Goal: Transaction & Acquisition: Register for event/course

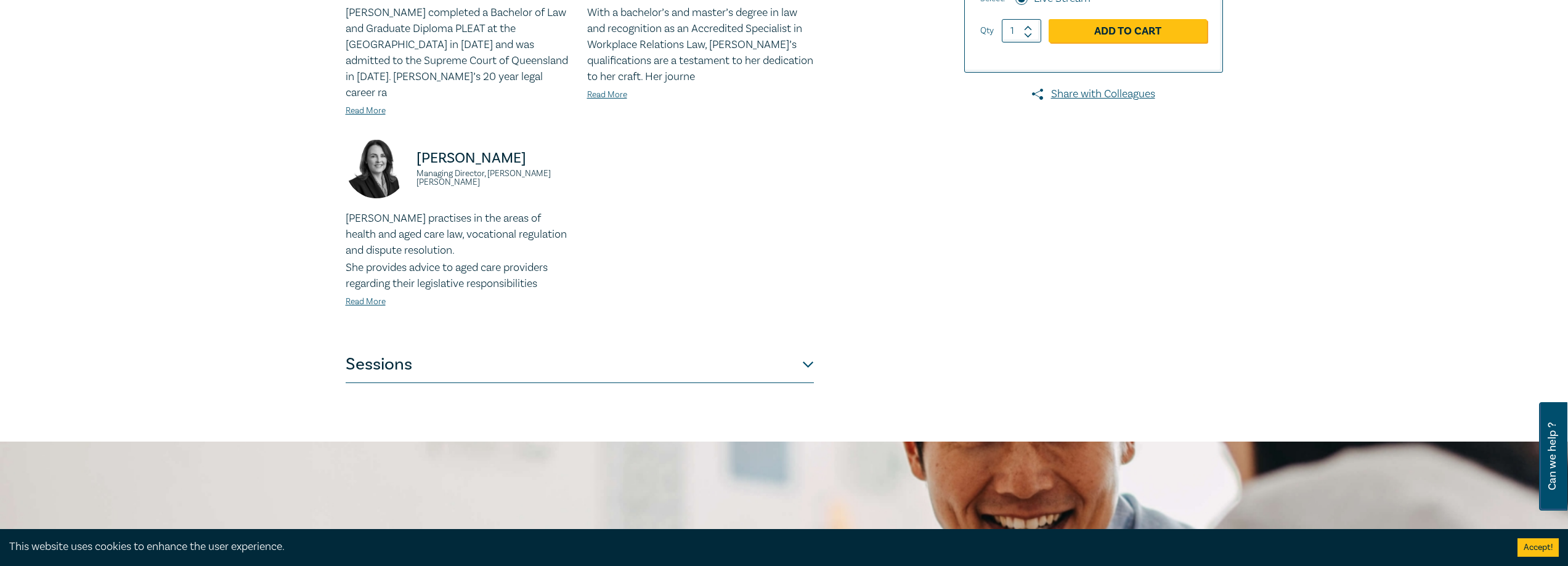
scroll to position [555, 0]
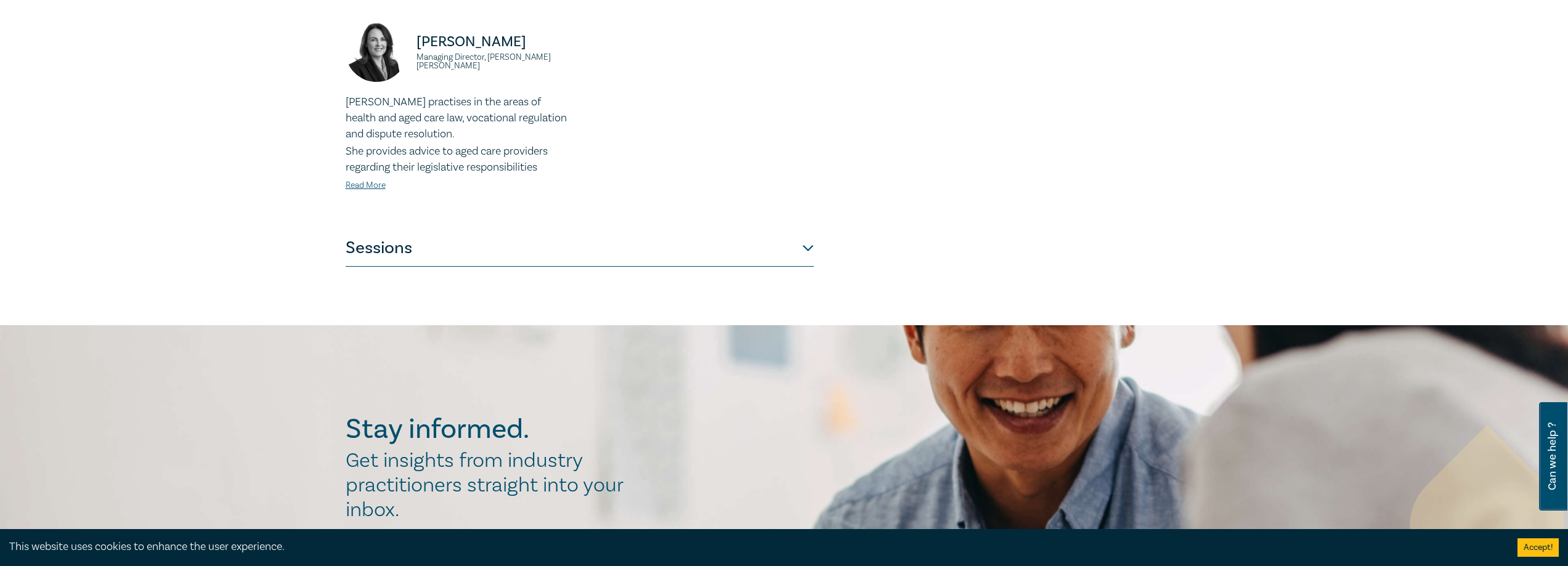
click at [807, 232] on button "Sessions" at bounding box center [579, 248] width 468 height 37
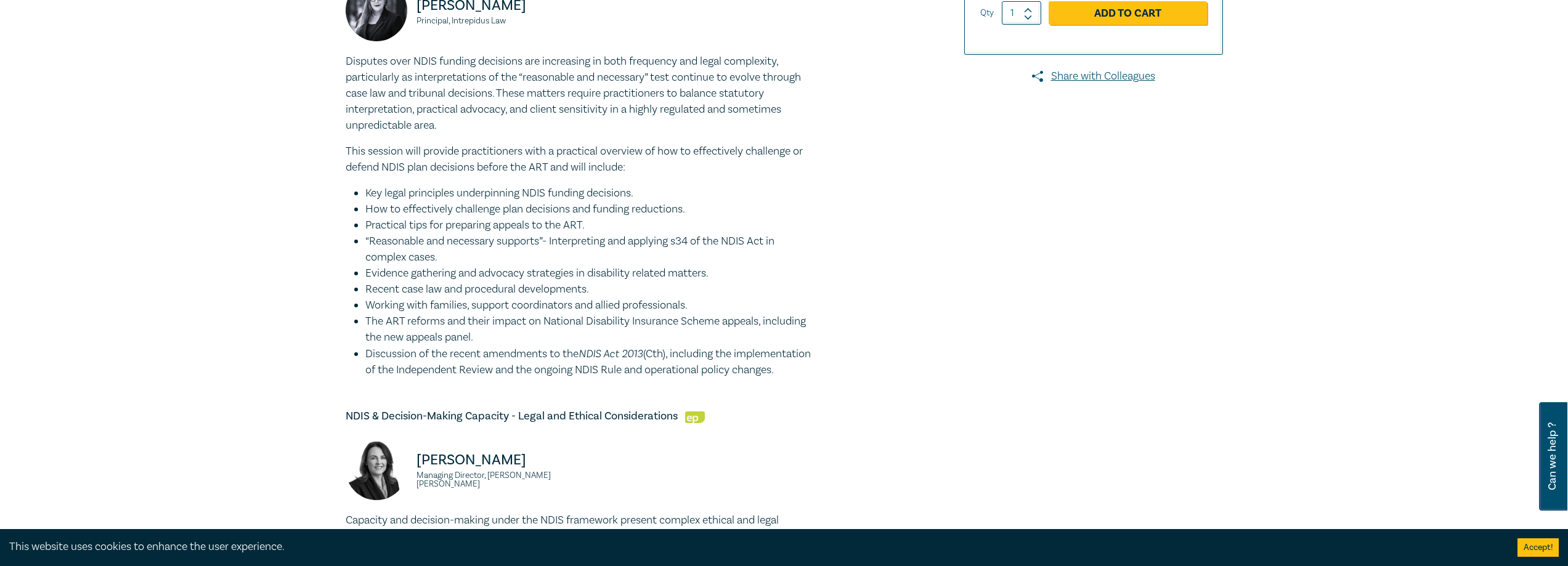
scroll to position [241, 0]
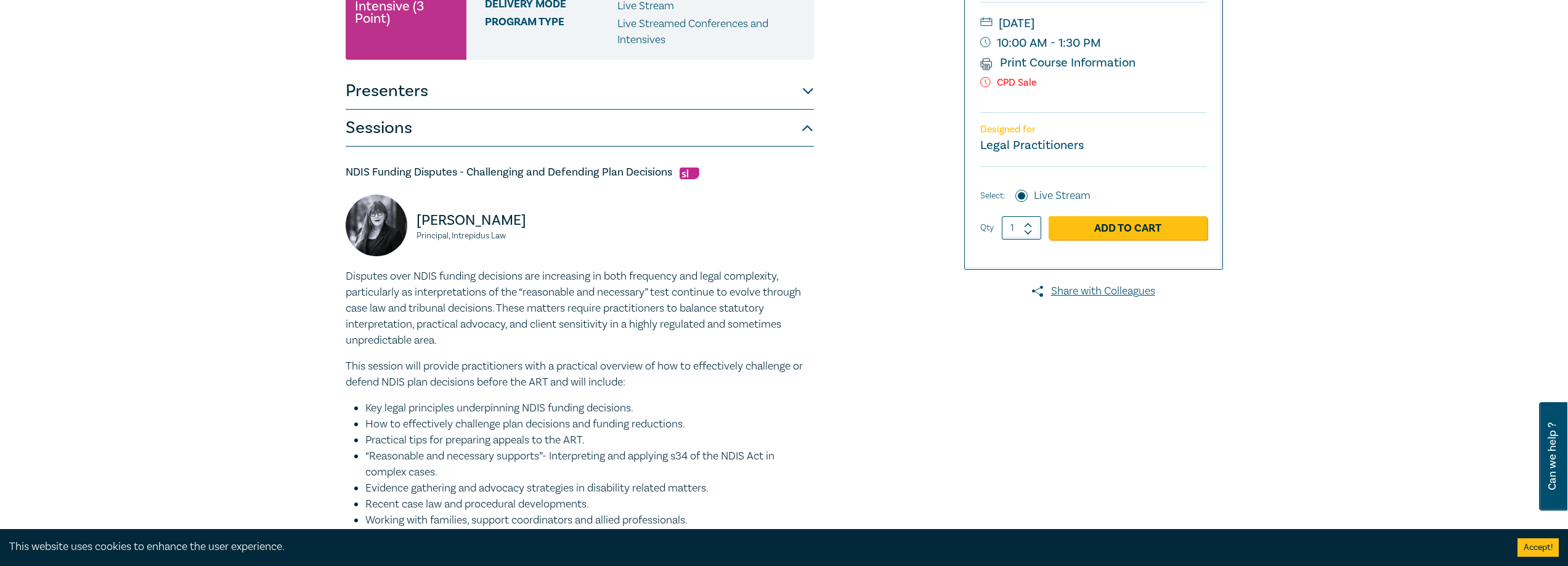
click at [617, 171] on h5 "NDIS Funding Disputes - Challenging and Defending Plan Decisions" at bounding box center [579, 172] width 468 height 15
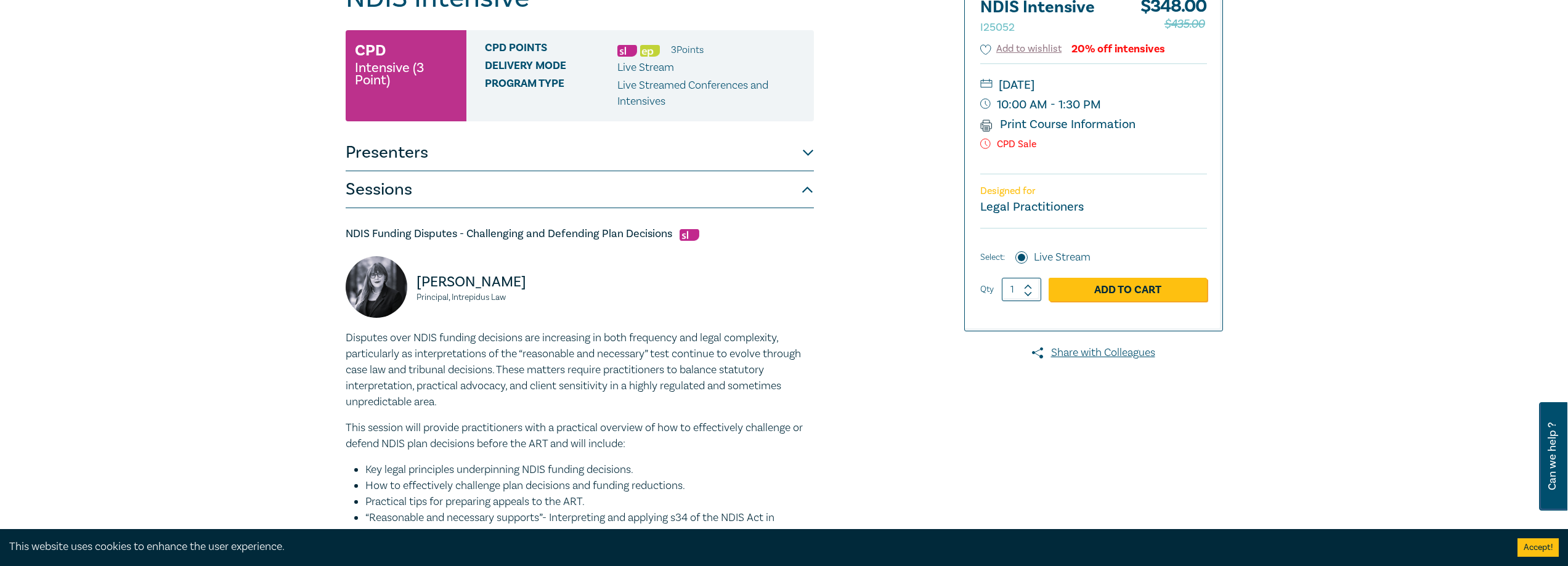
scroll to position [0, 0]
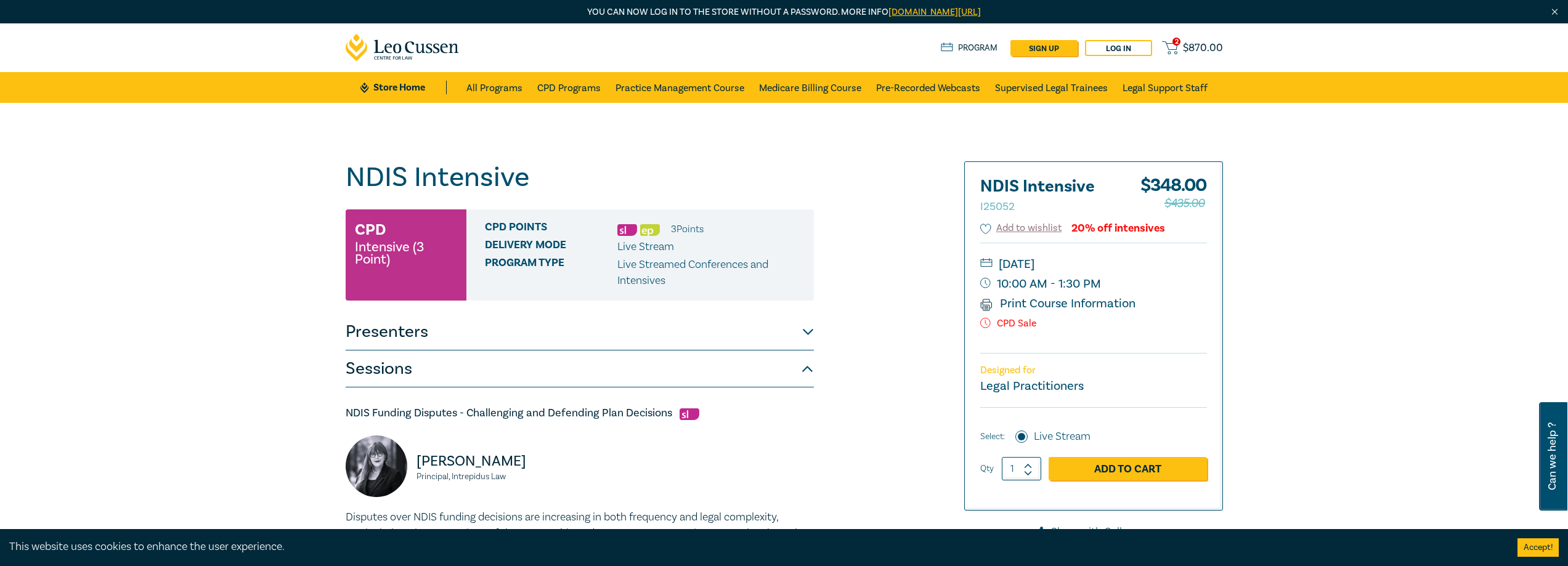
click at [1025, 464] on icon at bounding box center [1028, 466] width 9 height 5
type input "2"
click at [1127, 473] on link "Add to Cart" at bounding box center [1127, 469] width 158 height 24
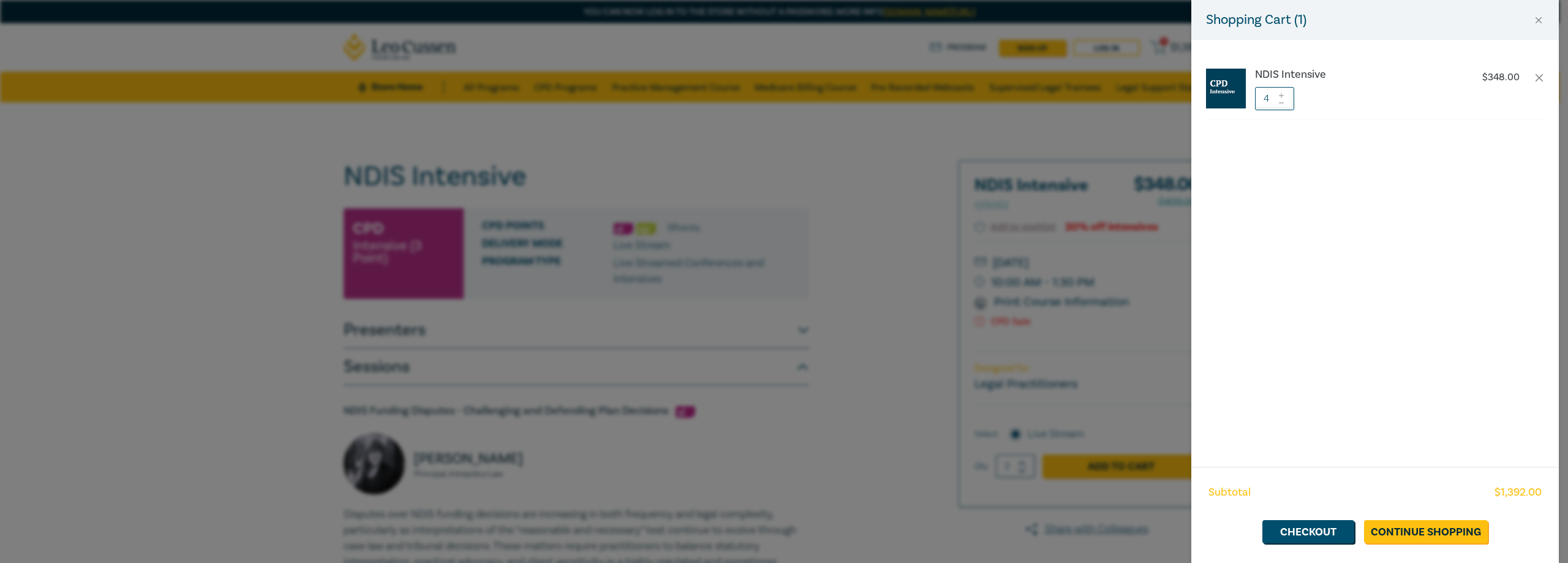
click at [1278, 100] on icon at bounding box center [1281, 103] width 9 height 5
click at [1284, 105] on span at bounding box center [1281, 102] width 9 height 7
click at [1300, 530] on link "Checkout" at bounding box center [1308, 531] width 92 height 24
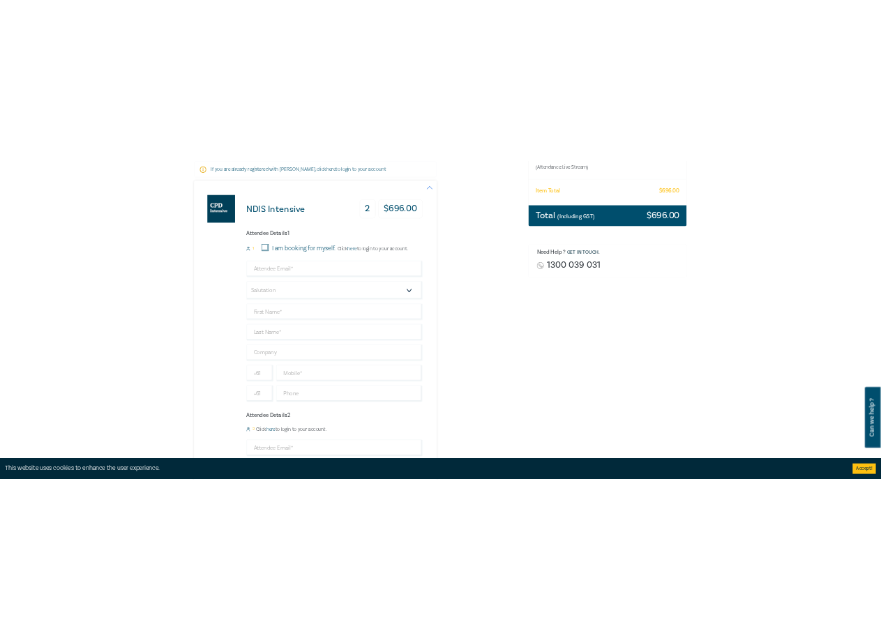
scroll to position [279, 0]
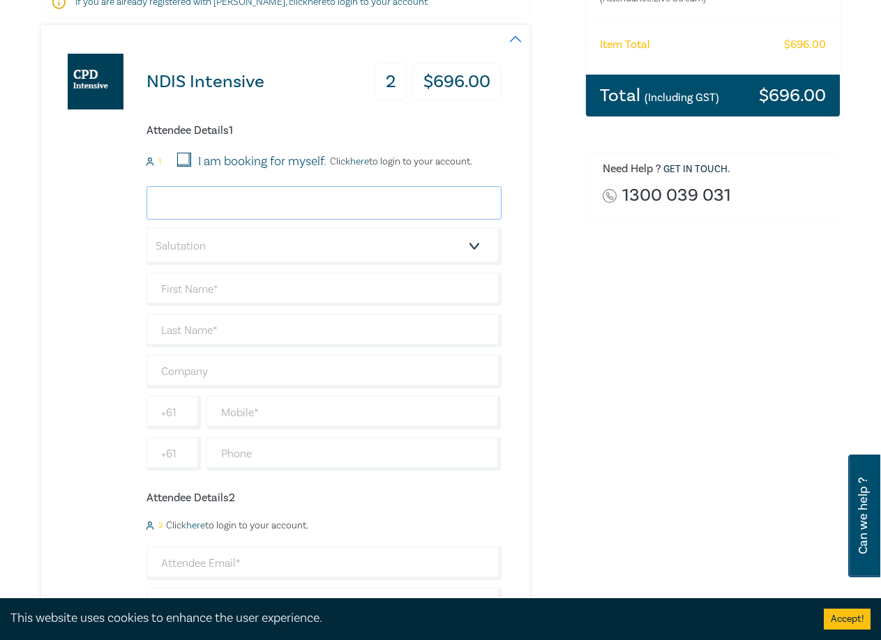
click at [220, 202] on input "email" at bounding box center [323, 202] width 355 height 33
paste input "mailto:Stuart.L.Webb@courts.vic.gov.au"
drag, startPoint x: 195, startPoint y: 202, endPoint x: 43, endPoint y: 194, distance: 152.2
click at [44, 194] on div "NDIS Intensive 2 $ 696.00 Attendee Details 1 1 I am booking for myself. Click h…" at bounding box center [271, 444] width 460 height 838
type input "Stuart.L.Webb@courts.vic.gov.au"
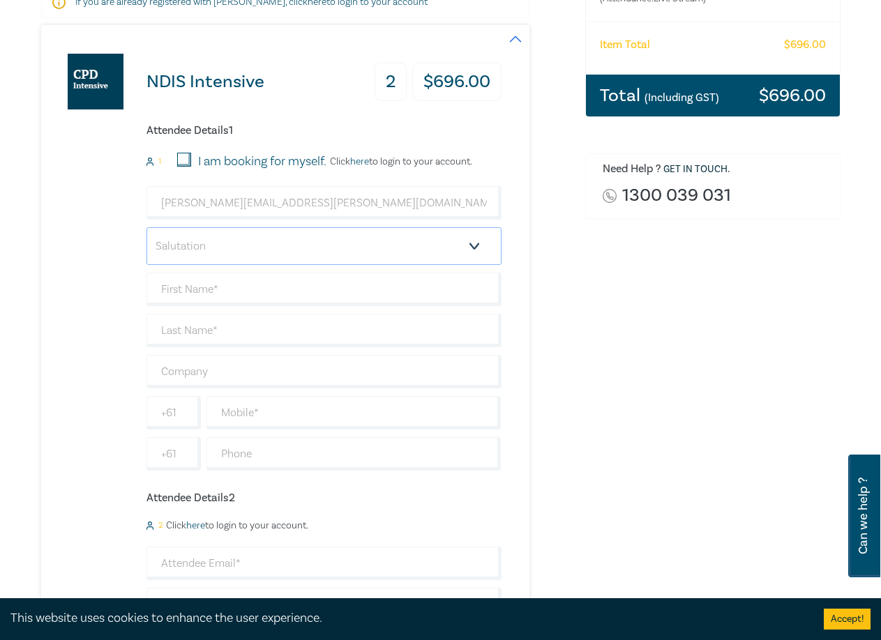
click at [209, 243] on select "Salutation Mr. Mrs. Ms. Miss Dr. Prof. Other" at bounding box center [323, 246] width 355 height 38
select select "Mr."
click at [146, 227] on select "Salutation Mr. Mrs. Ms. Miss Dr. Prof. Other" at bounding box center [323, 246] width 355 height 38
click at [202, 286] on input "text" at bounding box center [323, 289] width 355 height 33
type input "Stuart"
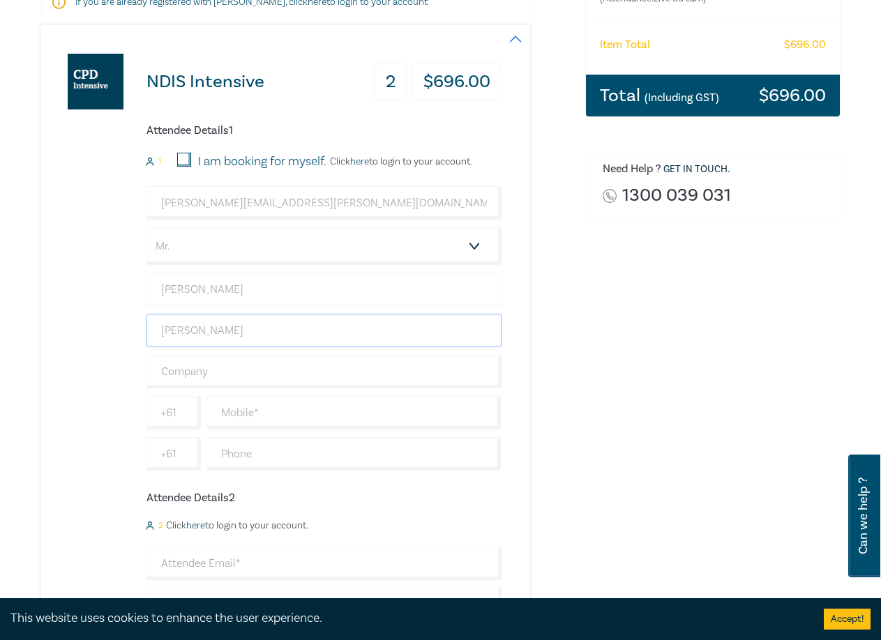
type input "Webb"
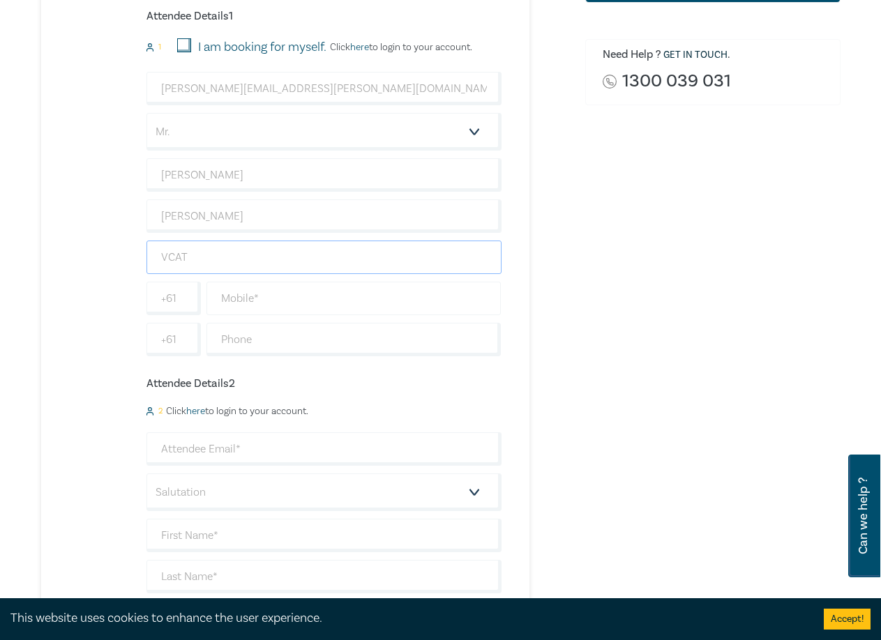
scroll to position [418, 0]
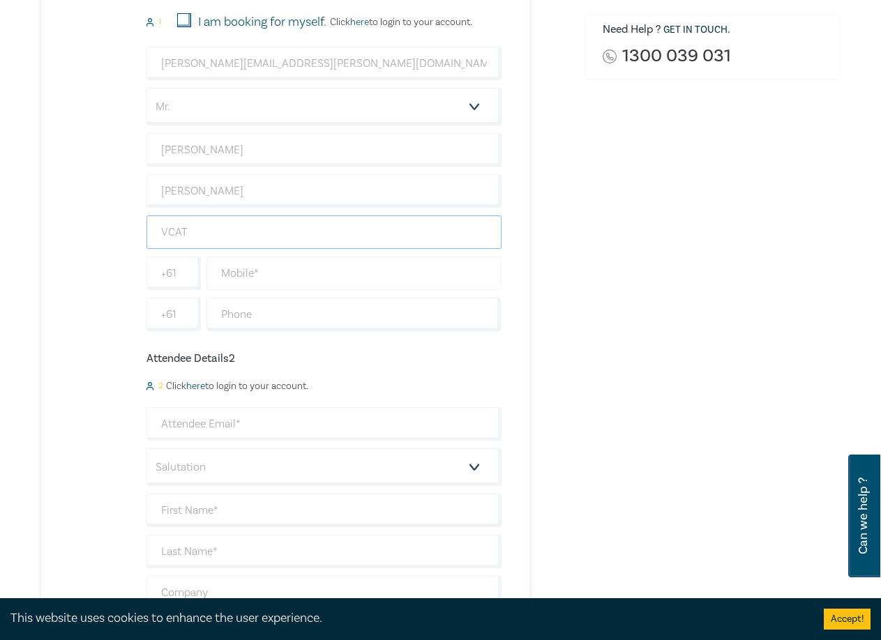
type input "VCAT"
click at [262, 273] on input "text" at bounding box center [353, 273] width 295 height 33
type input "0437985496"
type input "Australia"
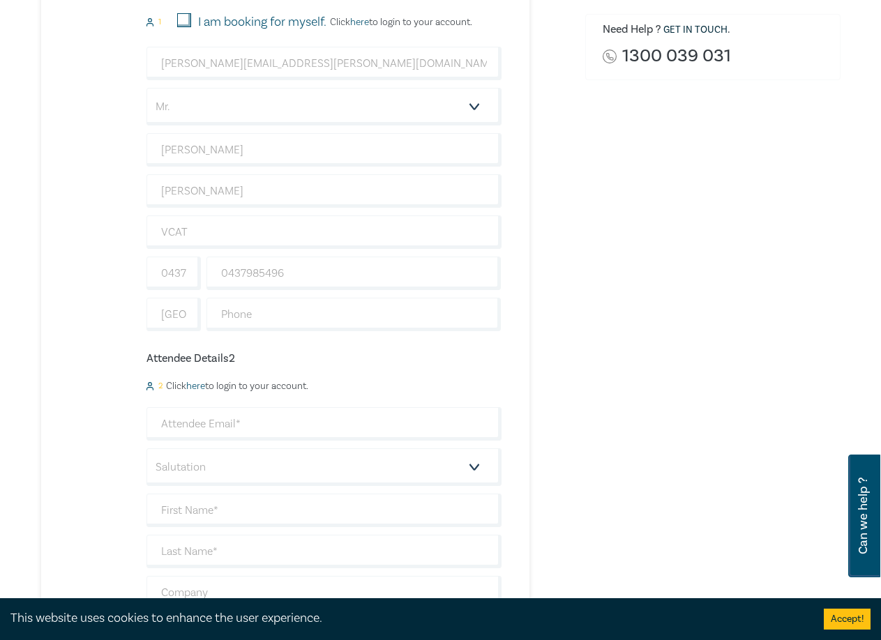
click at [582, 325] on div "Order NDIS Intensive (Attendance: Live Stream ) $ 696.00 Item Total $ 696.00 To…" at bounding box center [713, 292] width 272 height 1074
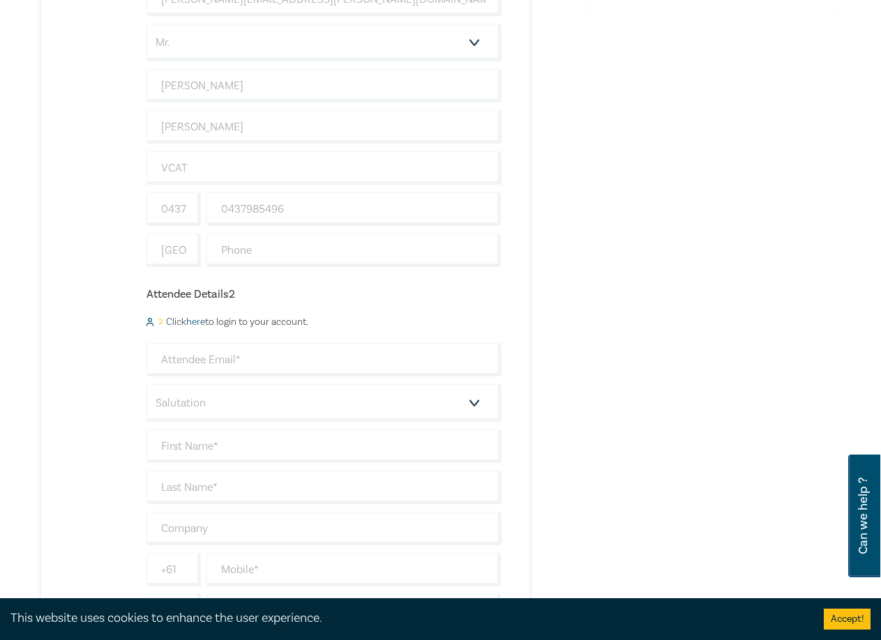
scroll to position [558, 0]
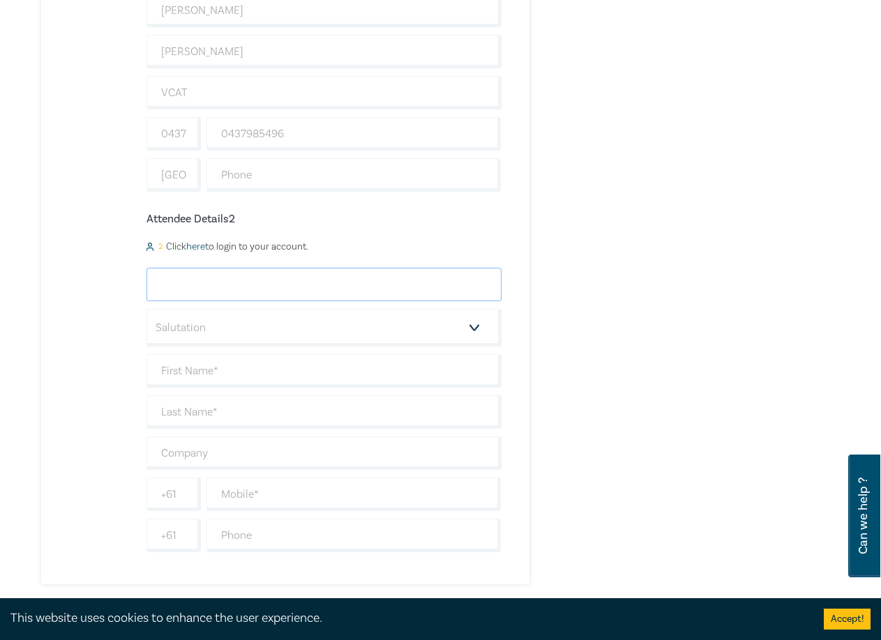
click at [242, 287] on input "email" at bounding box center [323, 284] width 355 height 33
click at [269, 287] on input "email" at bounding box center [323, 284] width 355 height 33
paste input "mailto:Venetia.Bombas@courts.vic.gov.au"
drag, startPoint x: 195, startPoint y: 280, endPoint x: 24, endPoint y: 271, distance: 171.1
click at [24, 271] on div "Delivery Option Event Attendance If you are already registered with Leo Cussen,…" at bounding box center [440, 153] width 881 height 1194
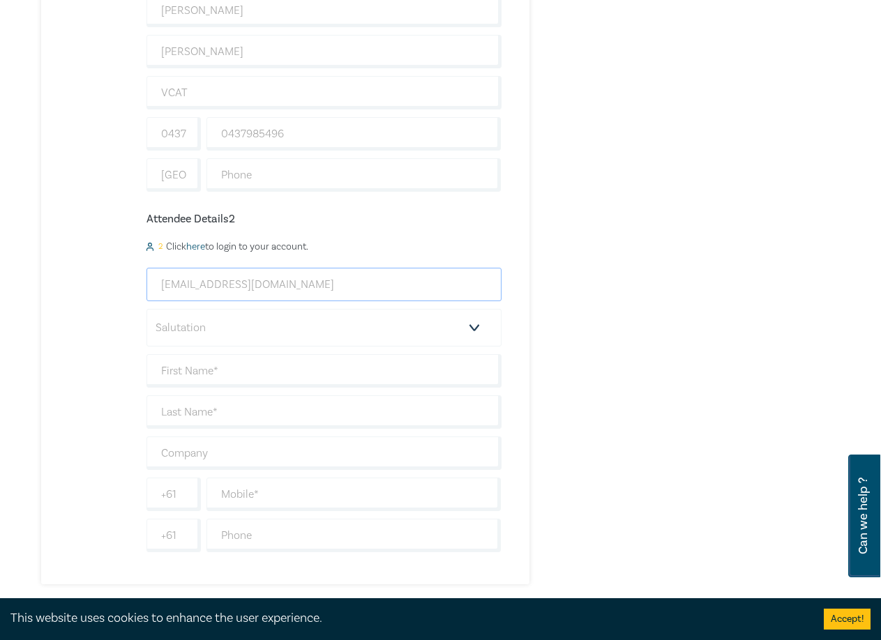
type input "Venetia.Bombas@courts.vic.gov.au"
click at [165, 332] on select "Salutation Mr. Mrs. Ms. Miss Dr. Prof. Other" at bounding box center [323, 328] width 355 height 38
select select "Ms."
click at [146, 309] on select "Salutation Mr. Mrs. Ms. Miss Dr. Prof. Other" at bounding box center [323, 328] width 355 height 38
click at [186, 378] on input "text" at bounding box center [323, 370] width 355 height 33
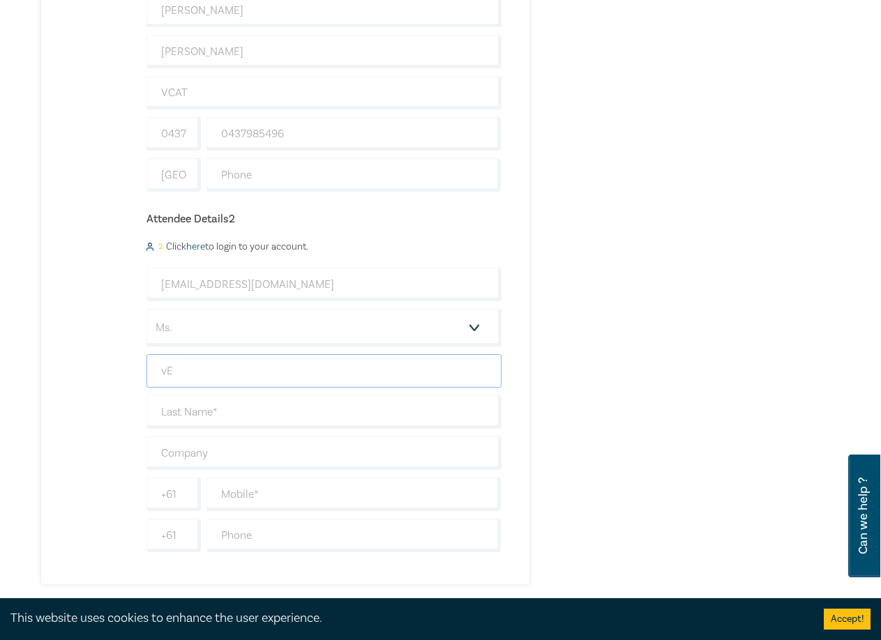
type input "v"
type input "Venetia"
type input "Bombas"
type input "VCAT"
type input "0437985496"
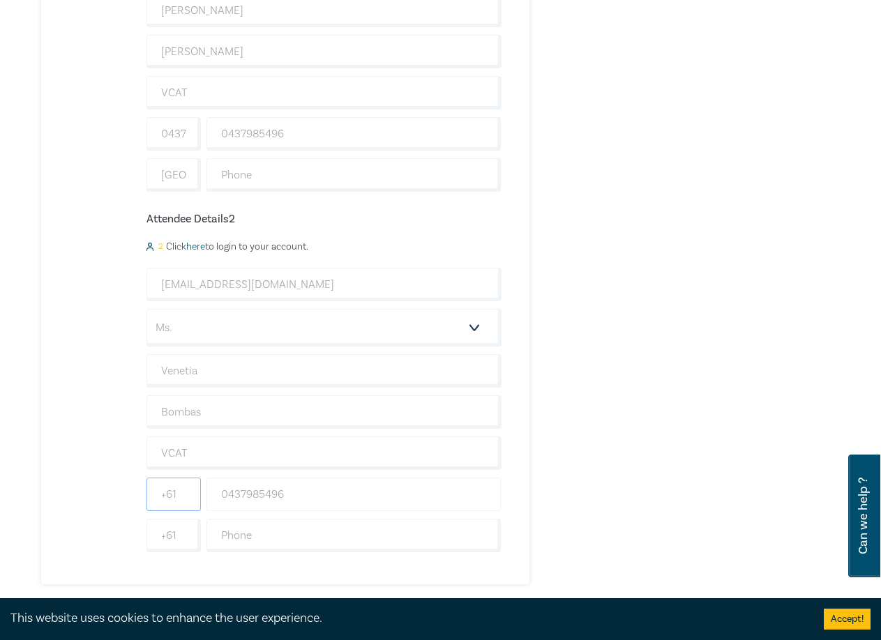
type input "0437985496"
type input "Australia"
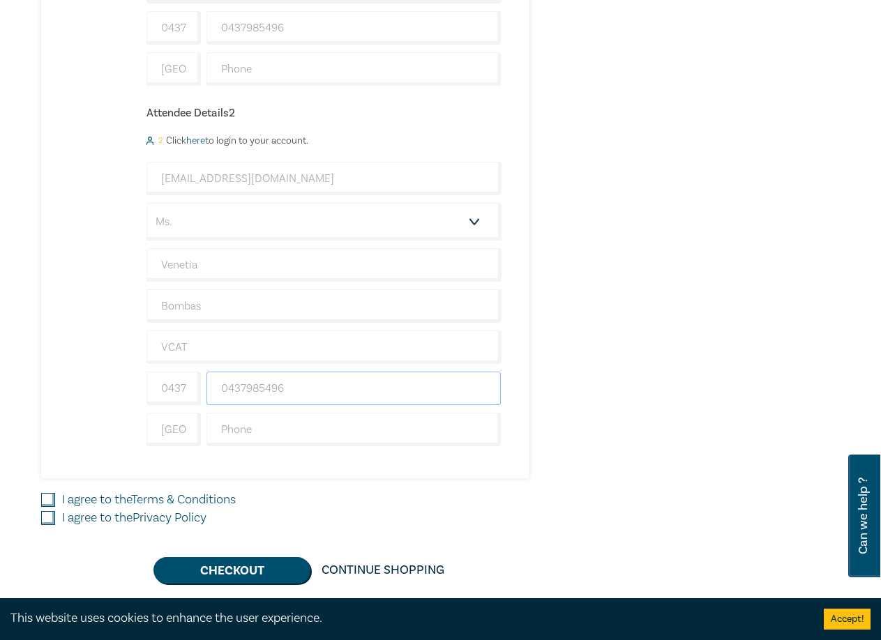
scroll to position [837, 0]
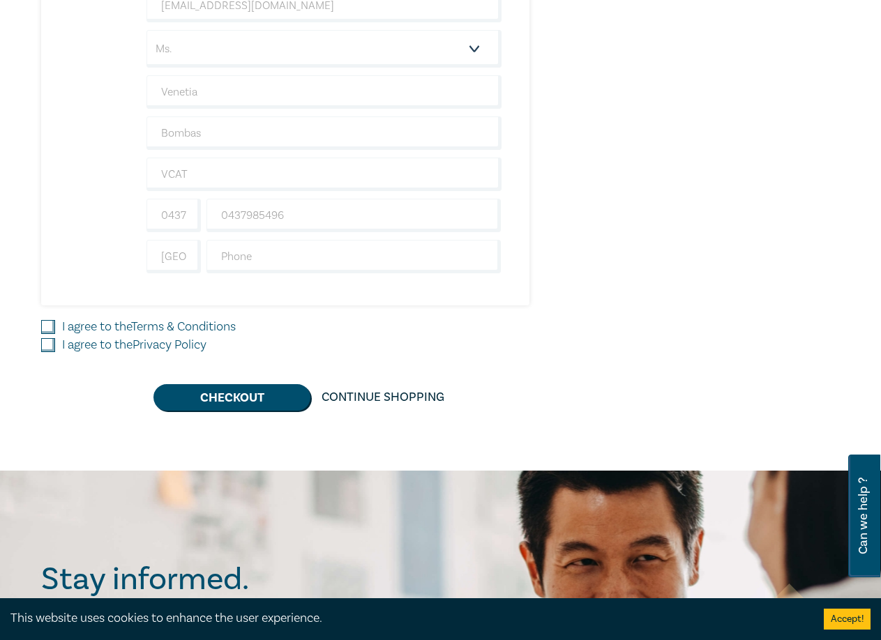
click at [51, 329] on input "I agree to the Terms & Conditions" at bounding box center [48, 327] width 14 height 14
checkbox input "true"
click at [51, 342] on input "I agree to the Privacy Policy" at bounding box center [48, 345] width 14 height 14
checkbox input "true"
click at [218, 403] on button "Checkout" at bounding box center [231, 397] width 157 height 27
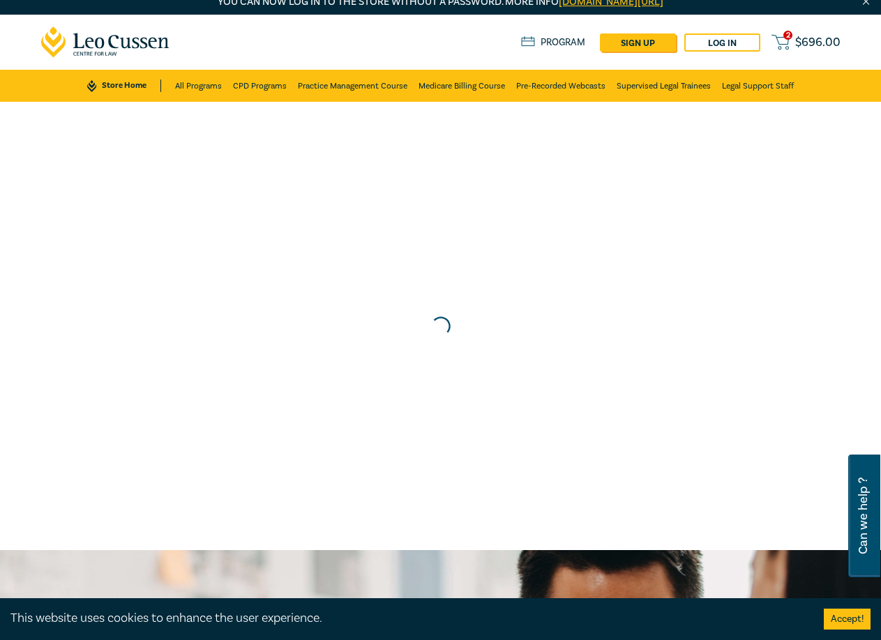
scroll to position [0, 0]
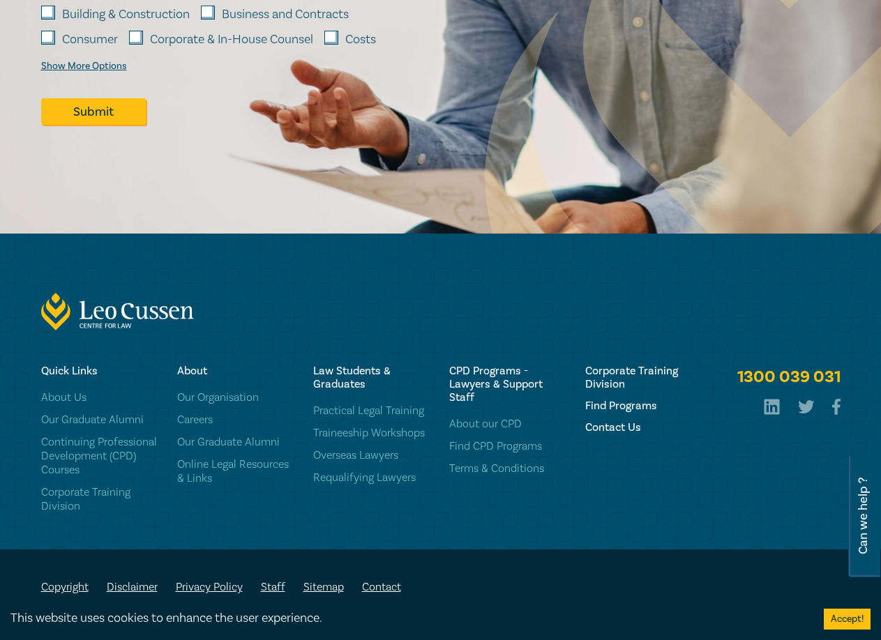
scroll to position [2147, 0]
click at [610, 425] on h6 "Contact Us" at bounding box center [644, 427] width 119 height 13
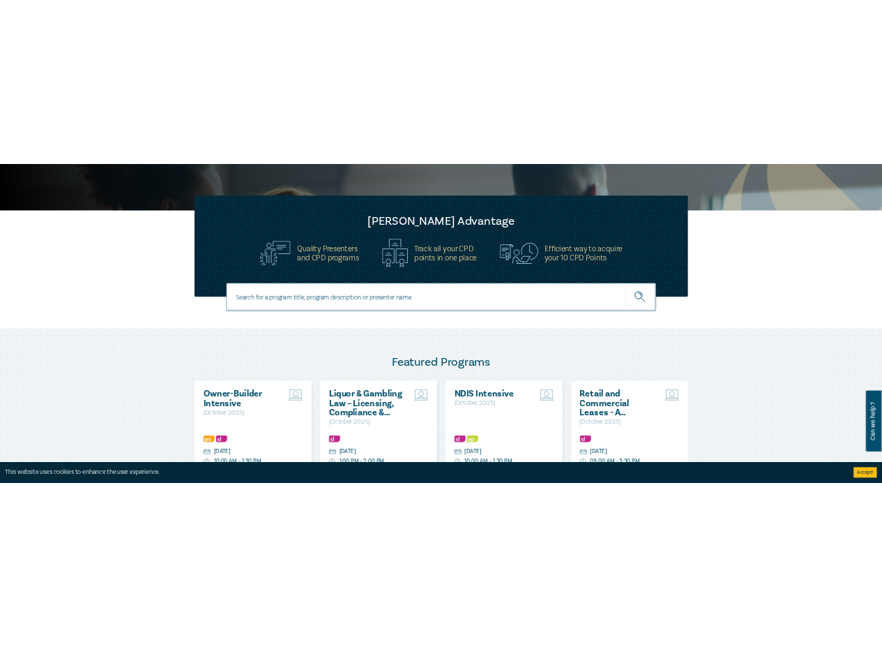
scroll to position [0, 0]
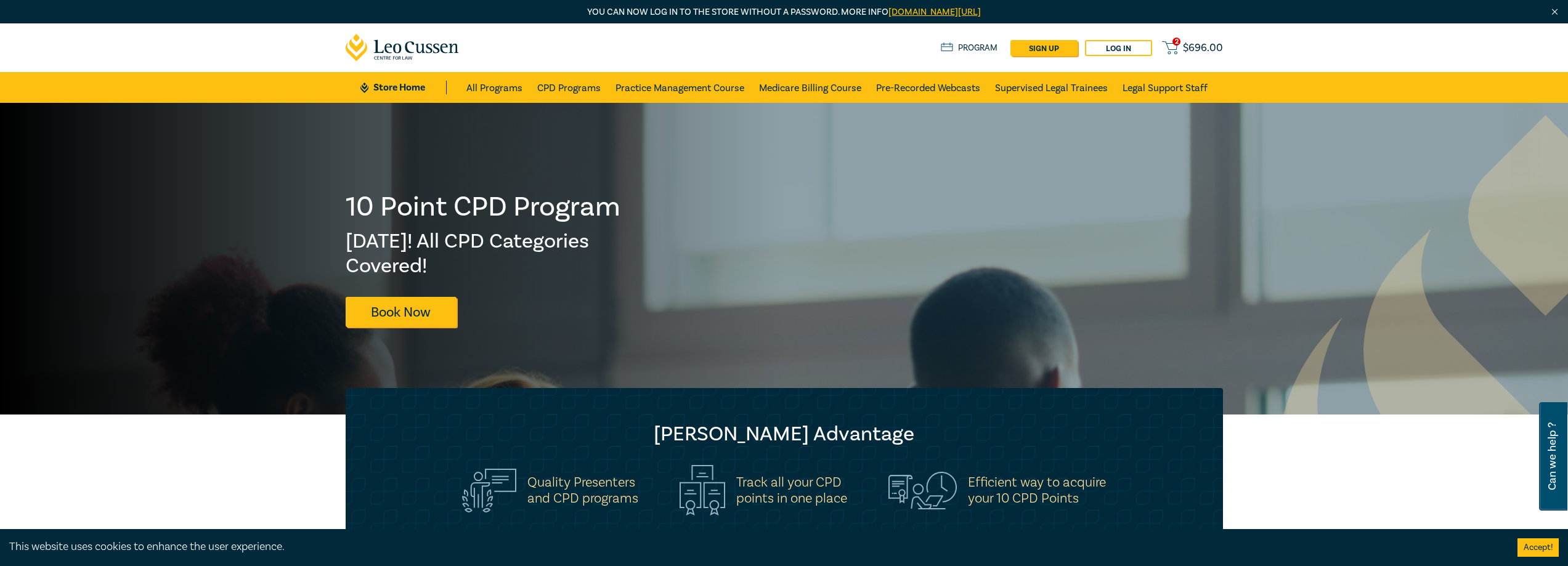
click at [777, 47] on span "$ 696.00" at bounding box center [1202, 48] width 40 height 13
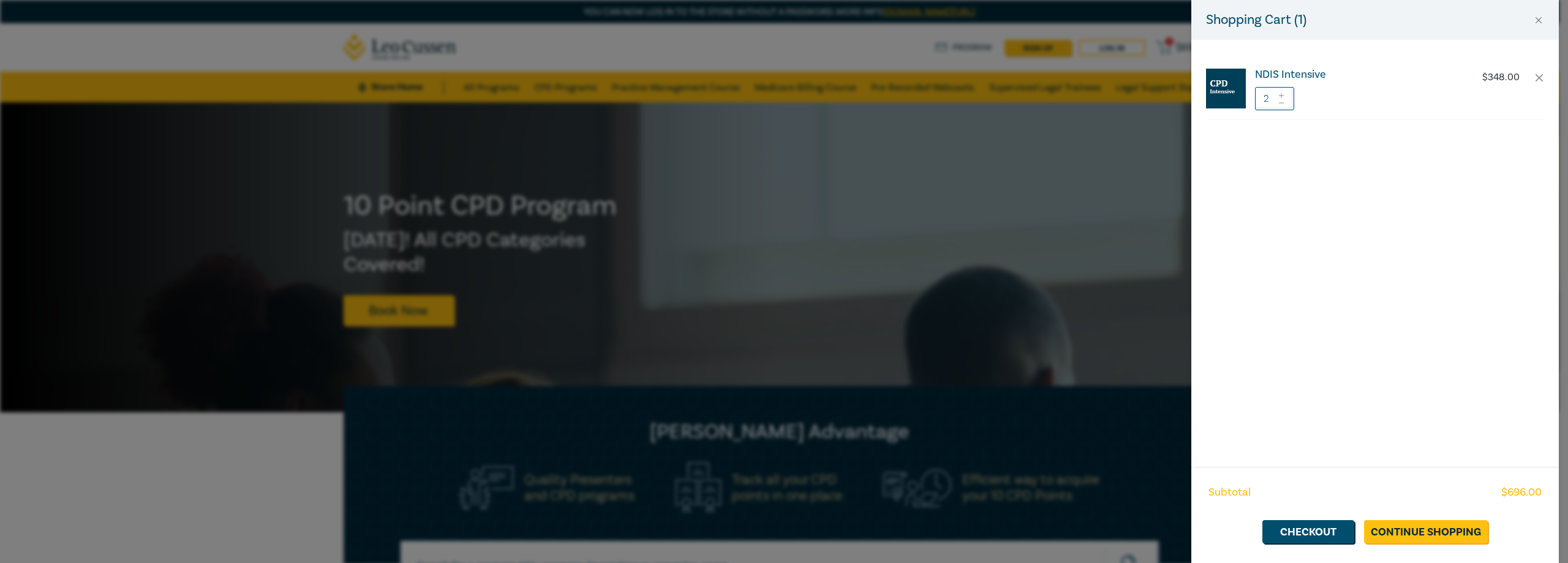
click at [773, 72] on h6 "NDIS Intensive" at bounding box center [1356, 75] width 204 height 12
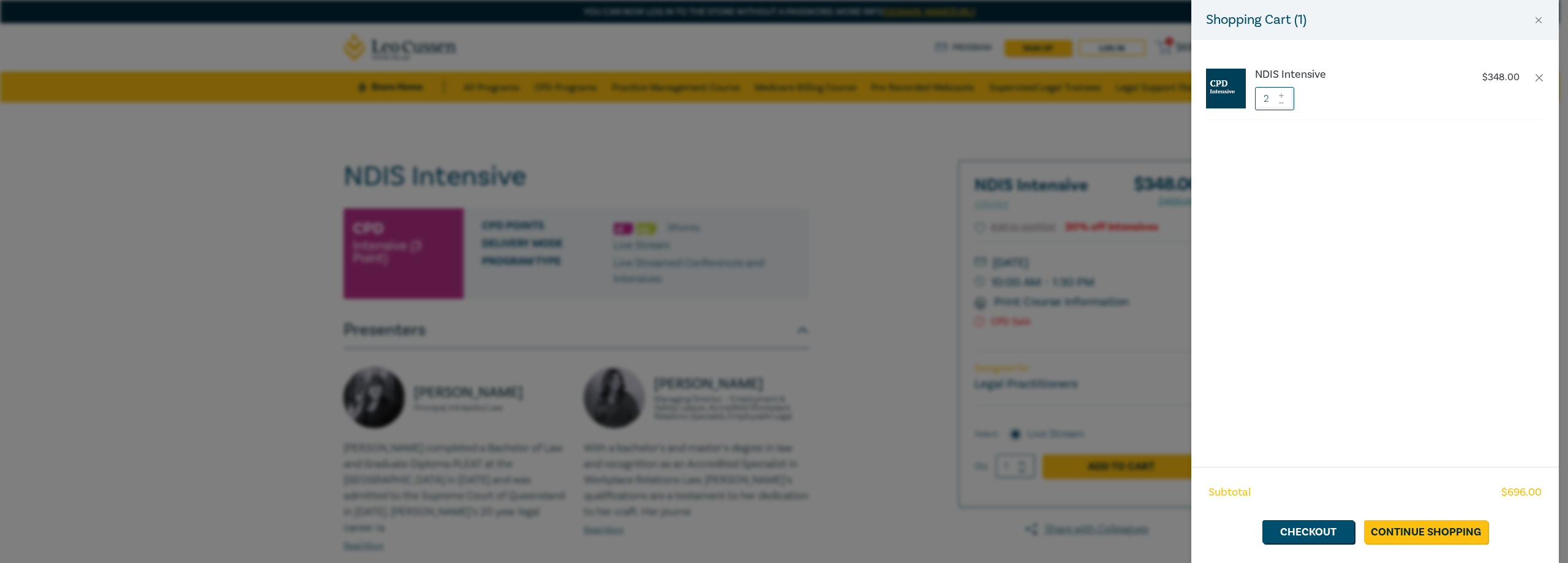
click at [773, 342] on div "Shopping Cart ( 1 ) NDIS Intensive $ 348.00 2 Subtotal $ 696.00 Checkout Contin…" at bounding box center [784, 281] width 1568 height 563
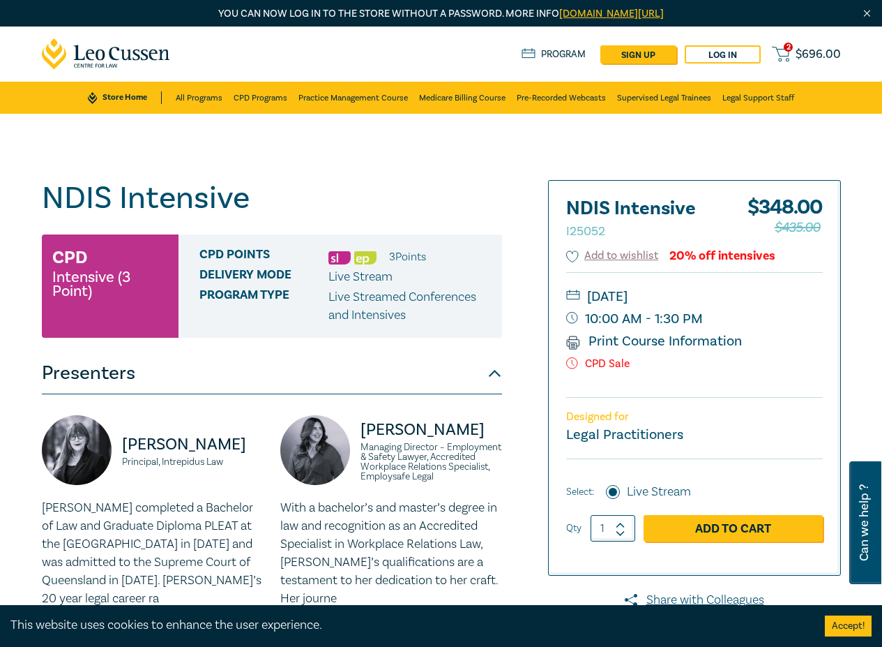
click at [710, 374] on div "Thursday, 23 October 2025 10:00 AM - 1:30 PM Print Course Information CPD Sale" at bounding box center [694, 334] width 257 height 125
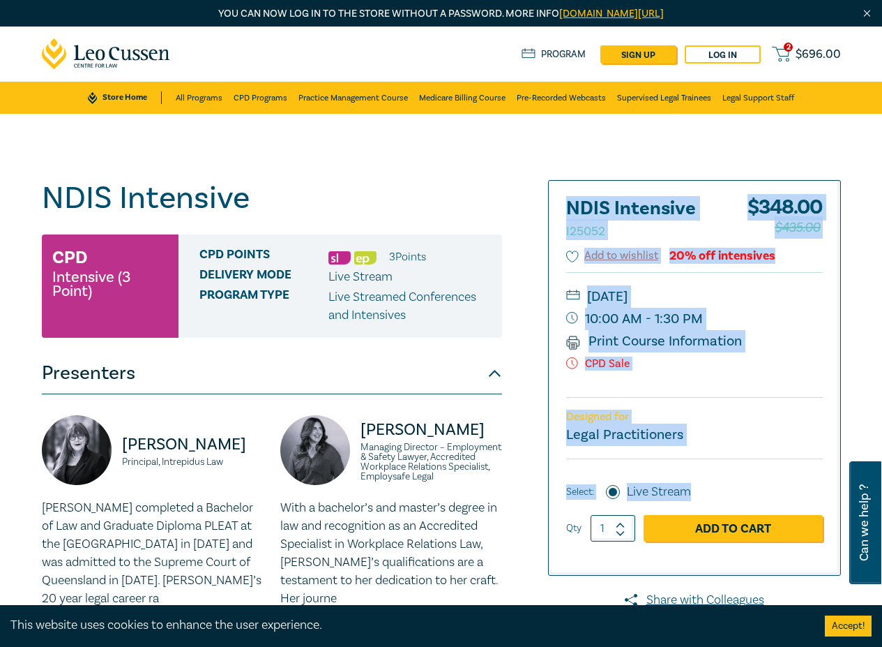
drag, startPoint x: 706, startPoint y: 489, endPoint x: 572, endPoint y: 195, distance: 323.4
click at [572, 195] on div "NDIS Intensive I25052 $ 348.00 $435.00 Add to wishlist 20% off intensives Thurs…" at bounding box center [695, 378] width 292 height 394
click at [675, 229] on h2 "NDIS Intensive I25052" at bounding box center [642, 219] width 153 height 42
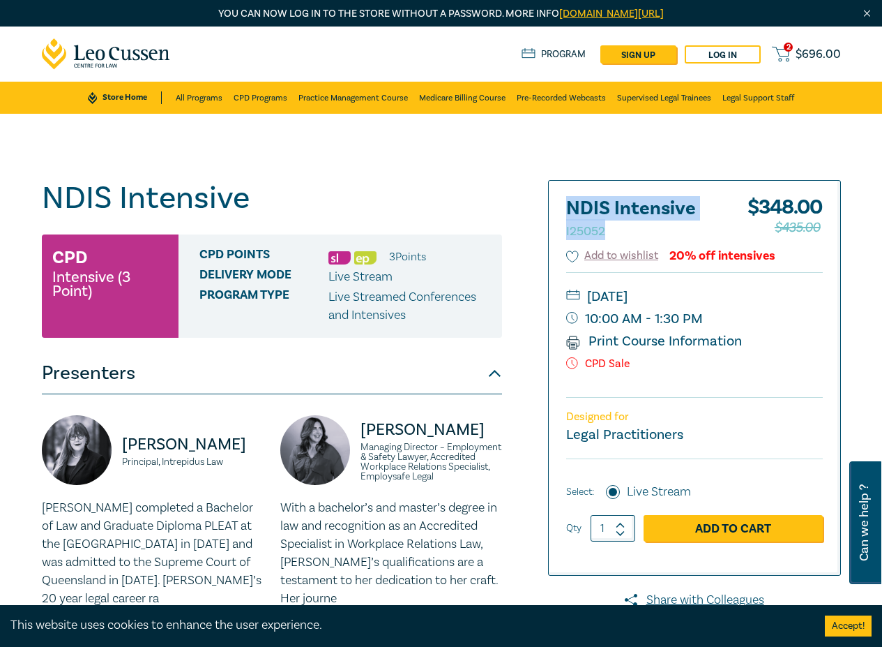
drag, startPoint x: 621, startPoint y: 229, endPoint x: 565, endPoint y: 208, distance: 60.2
click at [565, 208] on div "NDIS Intensive I25052 $ 348.00 $435.00 Add to wishlist 20% off intensives Thurs…" at bounding box center [695, 378] width 292 height 394
copy h2 "NDIS Intensive I25052"
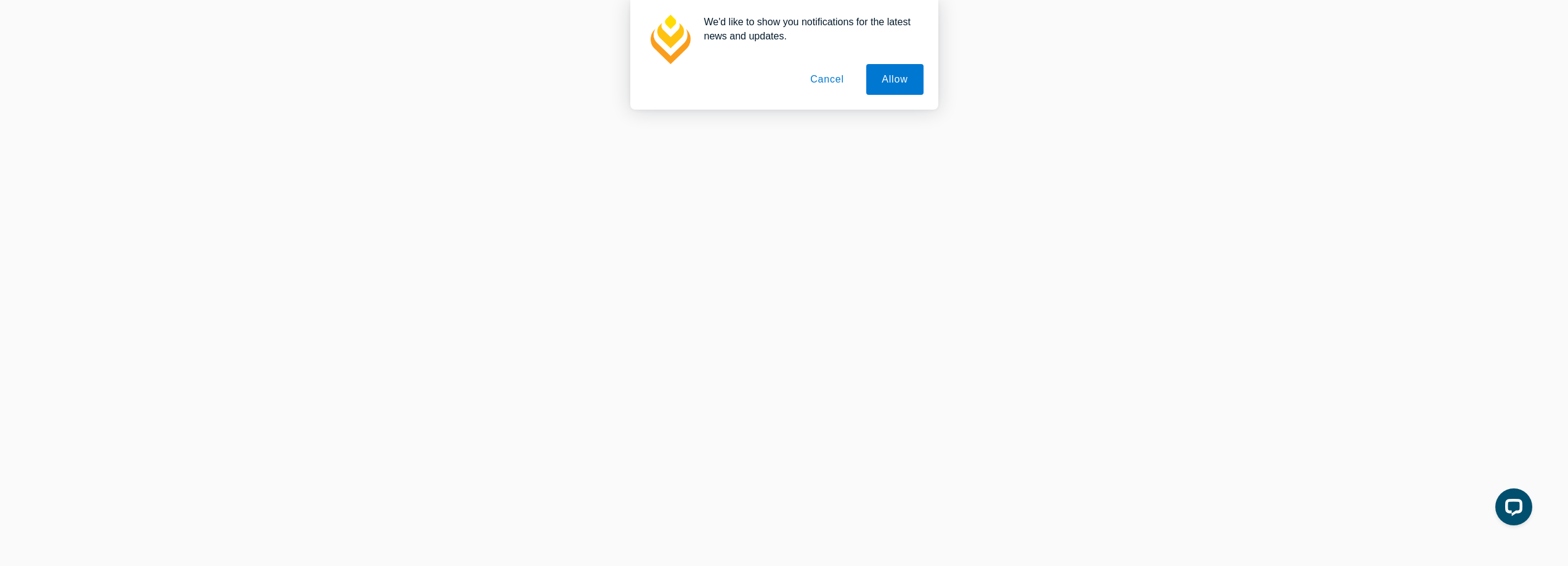
click at [777, 82] on button "Cancel" at bounding box center [827, 79] width 64 height 31
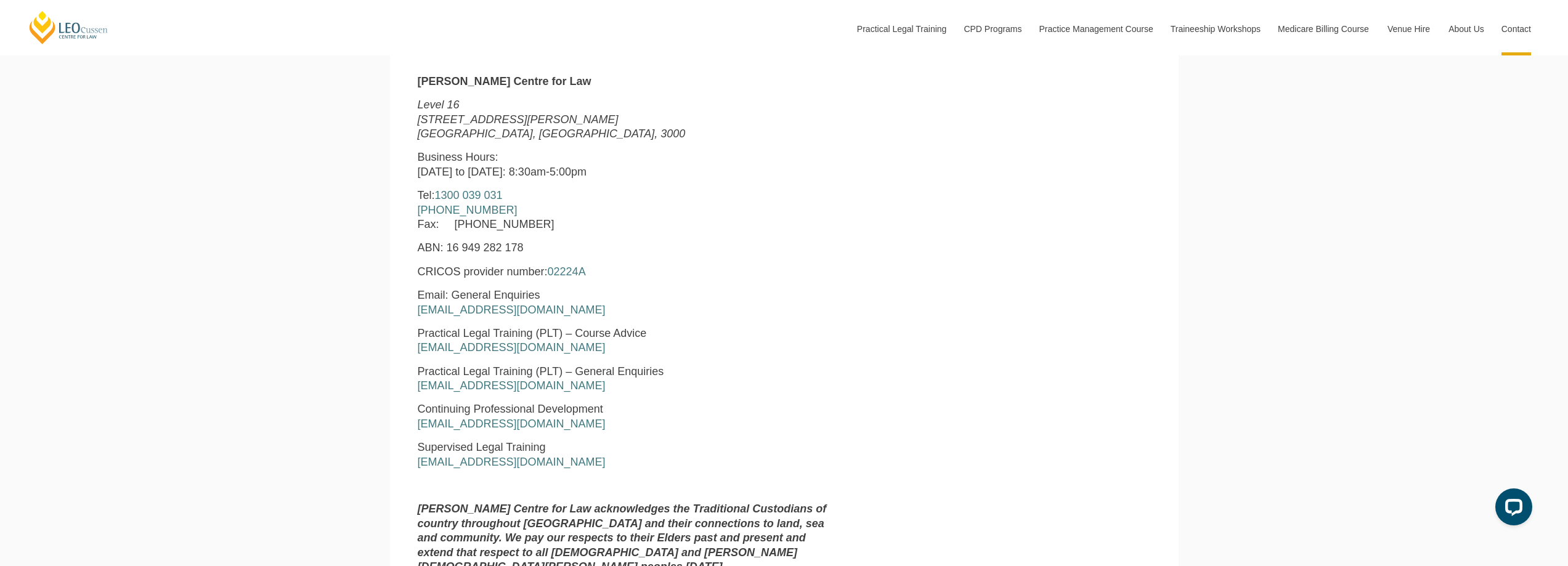
scroll to position [555, 0]
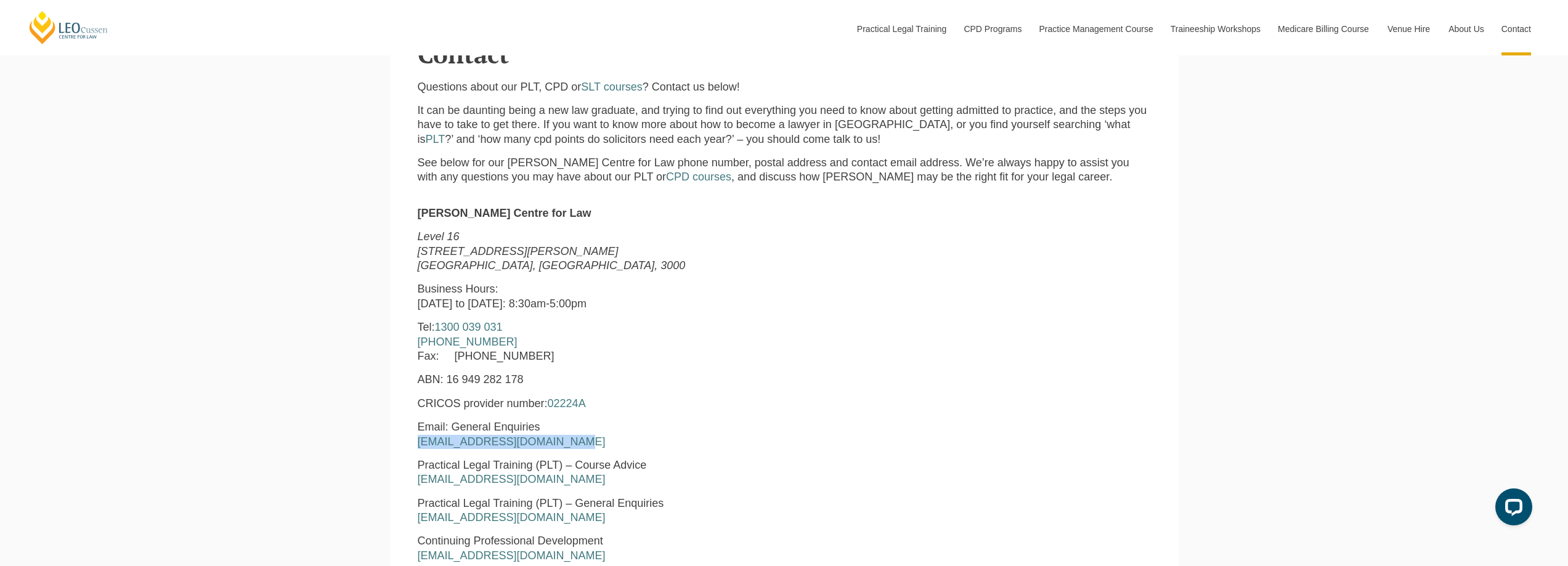
drag, startPoint x: 578, startPoint y: 440, endPoint x: 386, endPoint y: 443, distance: 192.0
click at [386, 443] on div "Leo Cussen Centre for Law Search here Practical Legal Training Our Practical Le…" at bounding box center [784, 541] width 1568 height 2192
copy link "enquiries@leocussen.edu.au"
